Goal: Task Accomplishment & Management: Use online tool/utility

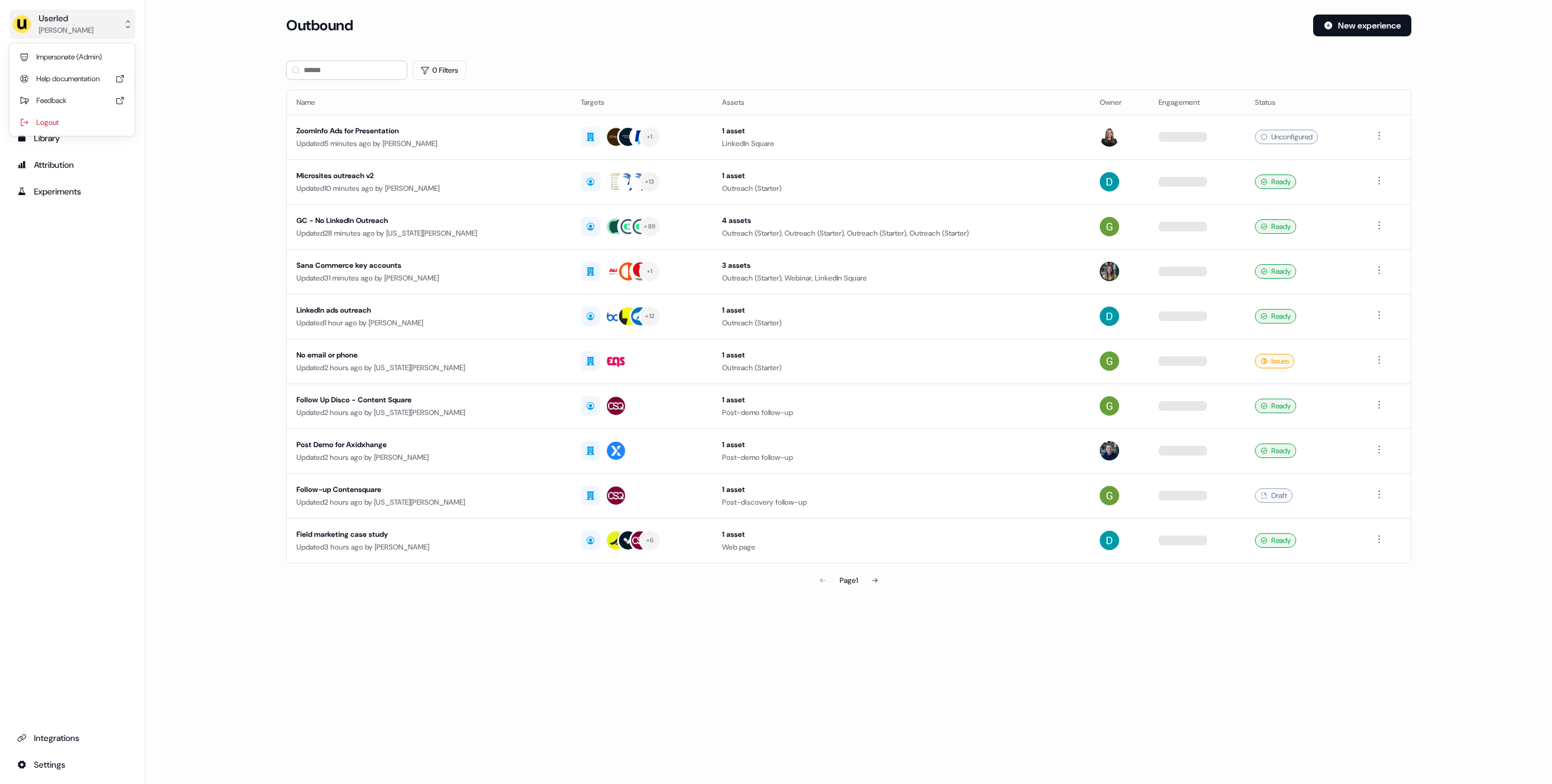
click at [94, 20] on button "Userled [PERSON_NAME]" at bounding box center [72, 23] width 126 height 29
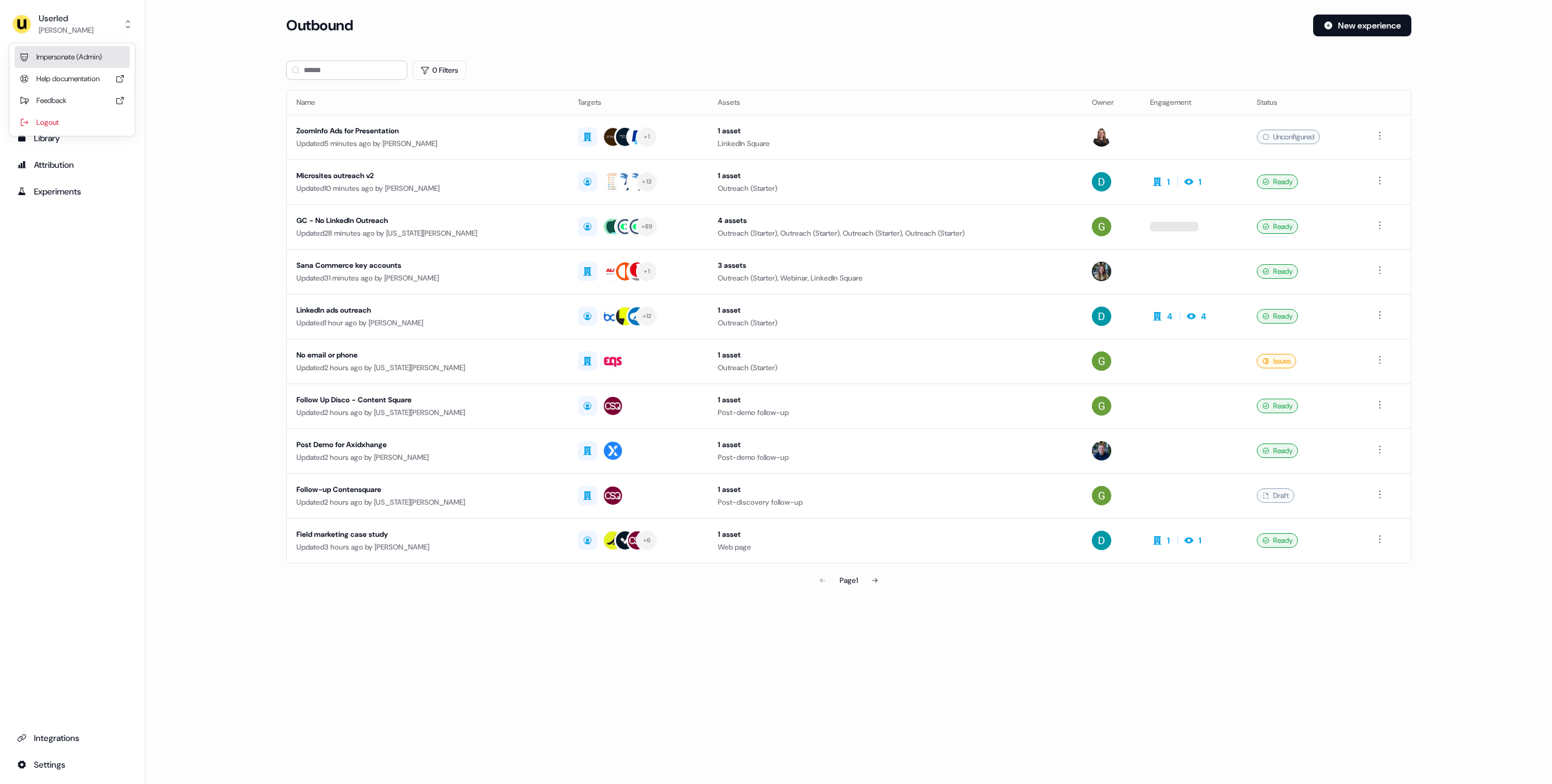
click at [86, 59] on div "Impersonate (Admin)" at bounding box center [73, 57] width 115 height 22
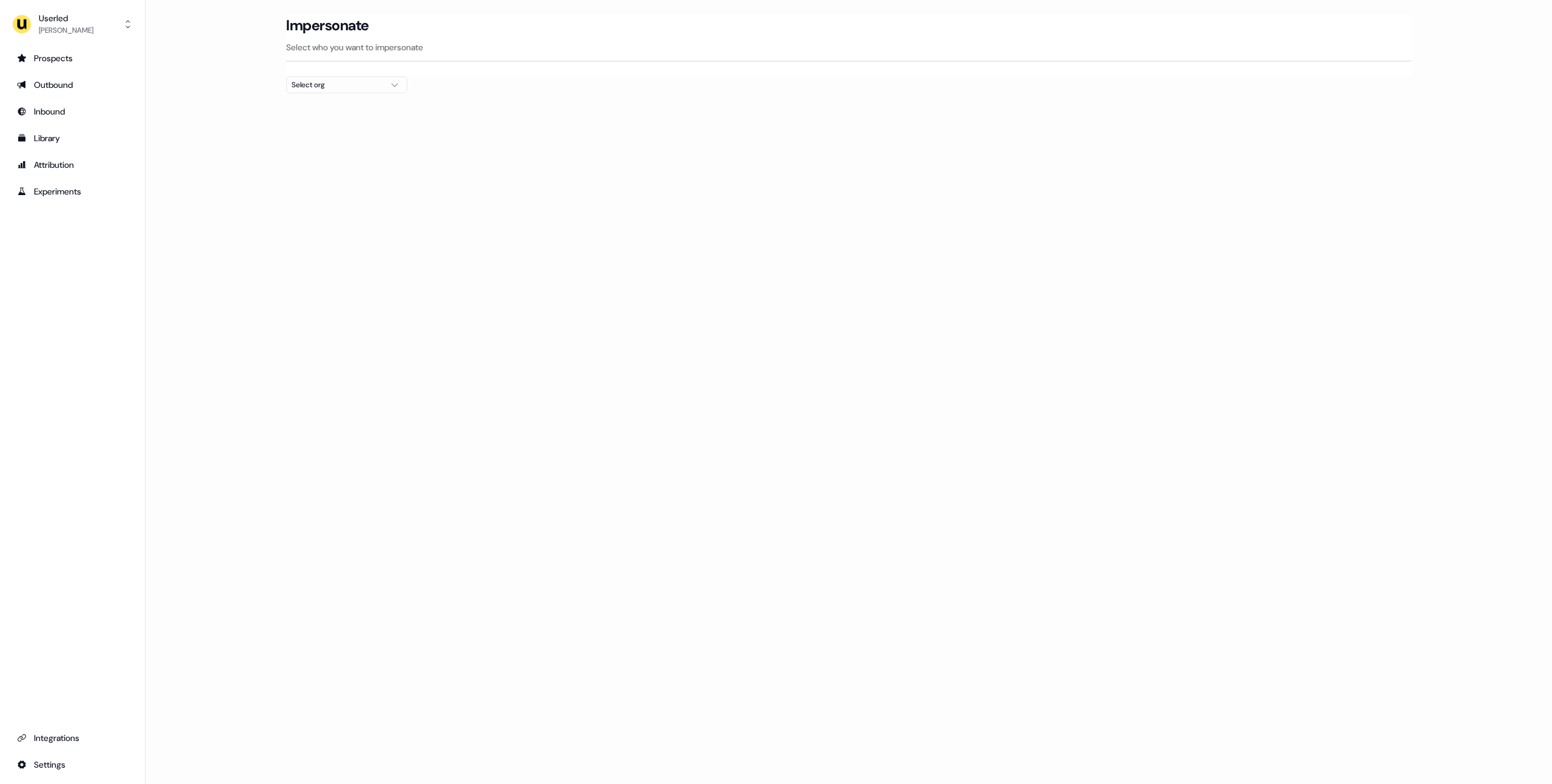
click at [297, 81] on div "Select org" at bounding box center [337, 85] width 91 height 12
type input "****"
click at [321, 124] on div "Moss" at bounding box center [346, 128] width 120 height 20
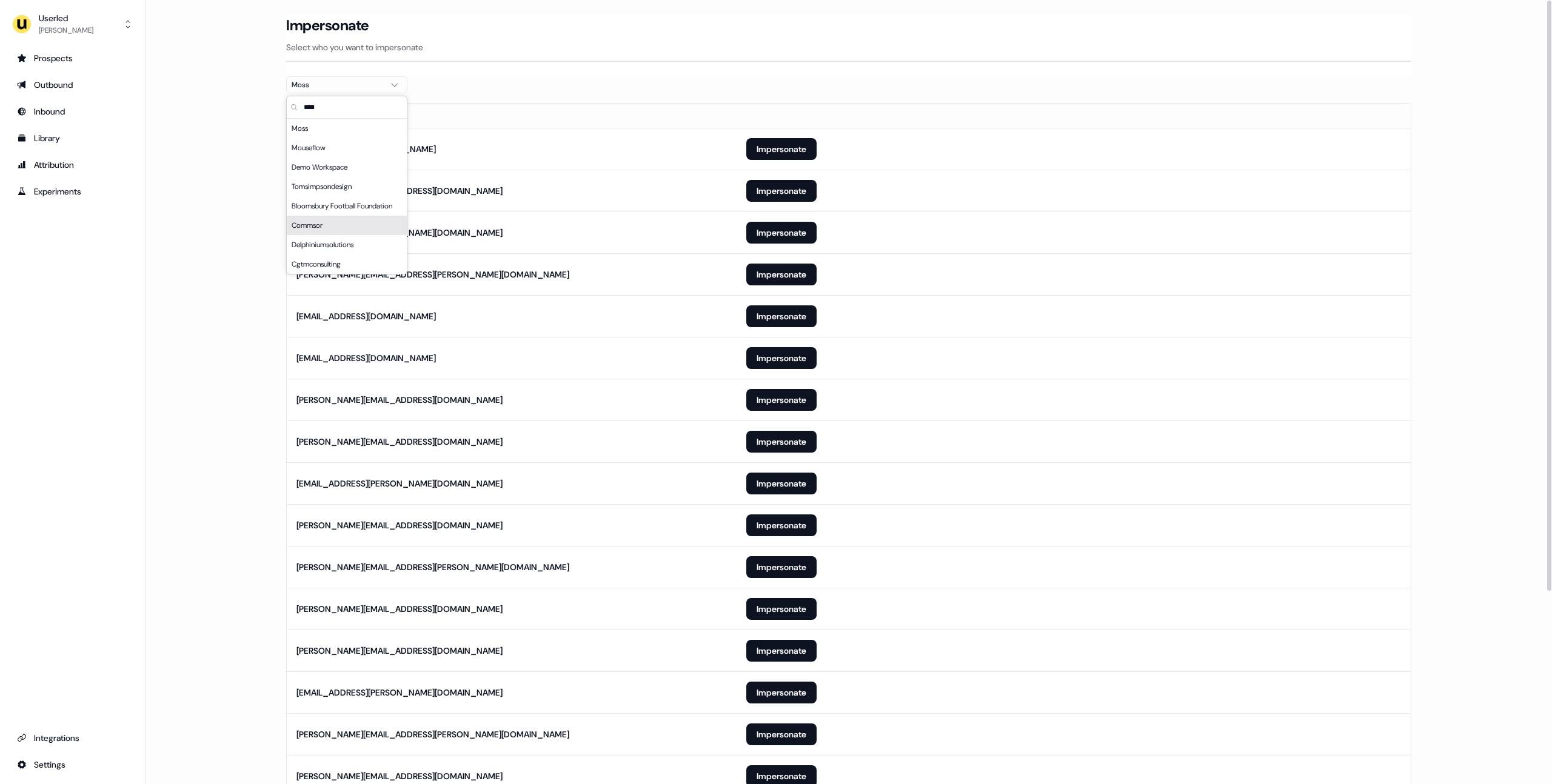
click at [220, 361] on main "Loading... Impersonate Select who you want to impersonate [PERSON_NAME] Email […" at bounding box center [848, 527] width 1406 height 1026
click at [789, 147] on button "Impersonate" at bounding box center [781, 149] width 70 height 22
